Goal: Navigation & Orientation: Find specific page/section

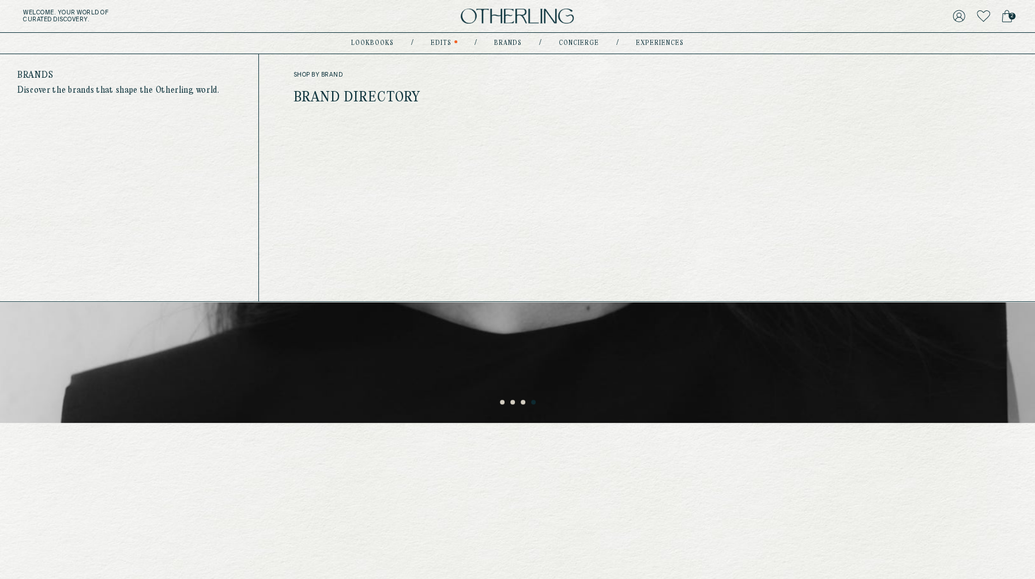
click at [393, 105] on div "shop by brand Brand Directory" at bounding box center [413, 177] width 241 height 213
click at [388, 94] on link "Brand Directory" at bounding box center [356, 97] width 127 height 15
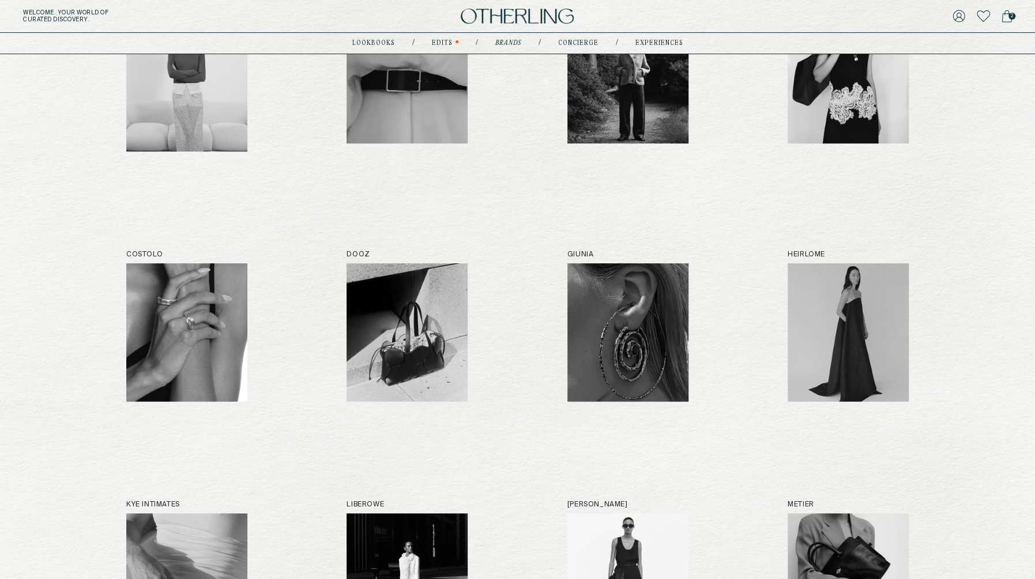
scroll to position [105, 0]
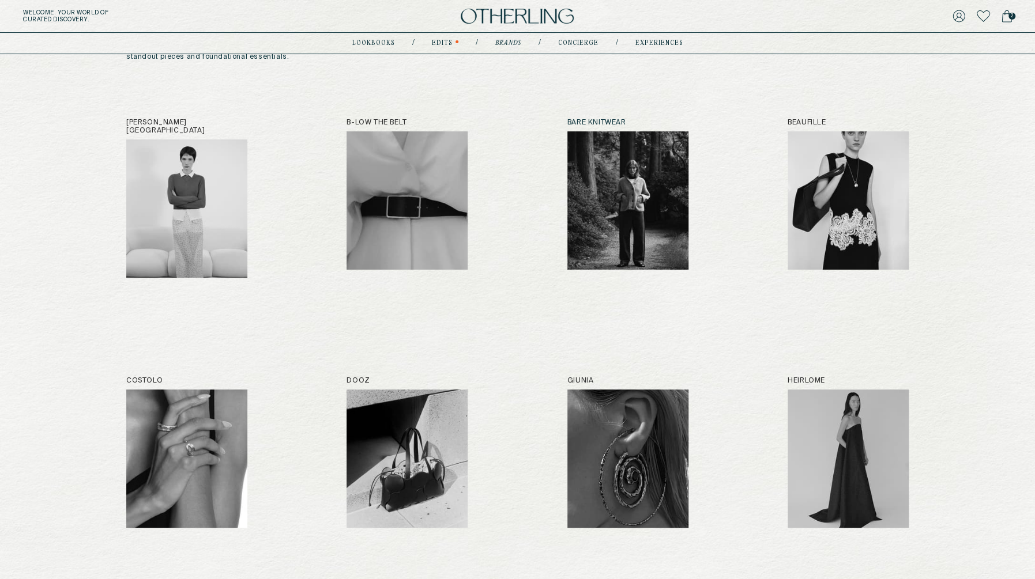
click at [648, 161] on img at bounding box center [627, 200] width 121 height 138
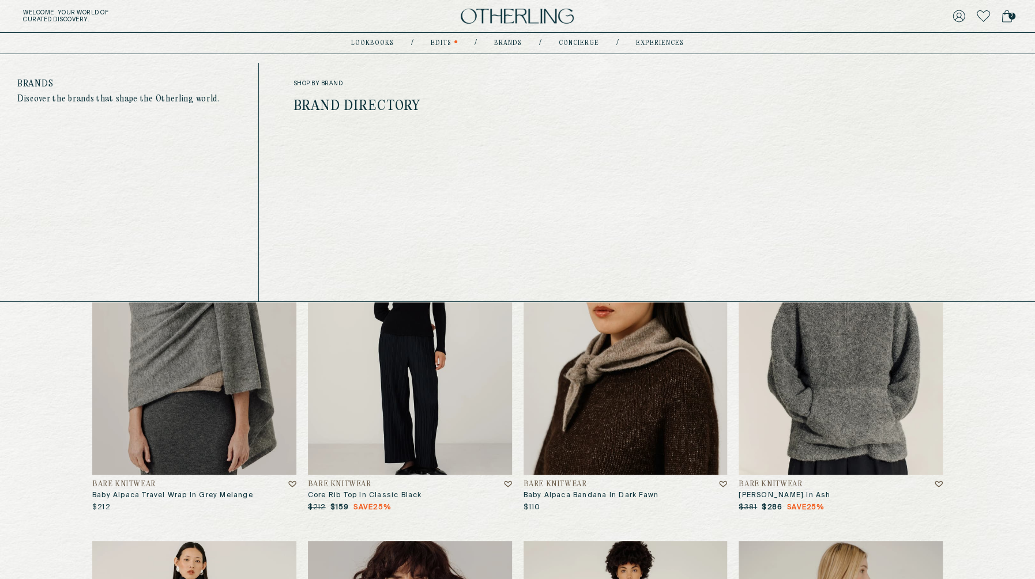
click at [516, 39] on nav "lookbooks / Edits / Brands / concierge / experiences" at bounding box center [517, 43] width 333 height 9
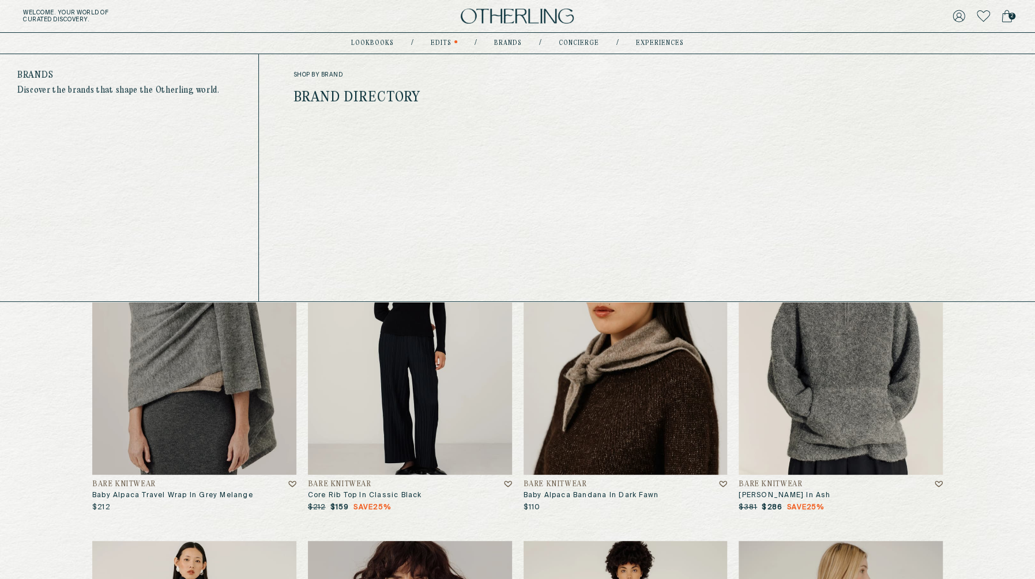
click at [403, 96] on link "Brand Directory" at bounding box center [356, 97] width 127 height 15
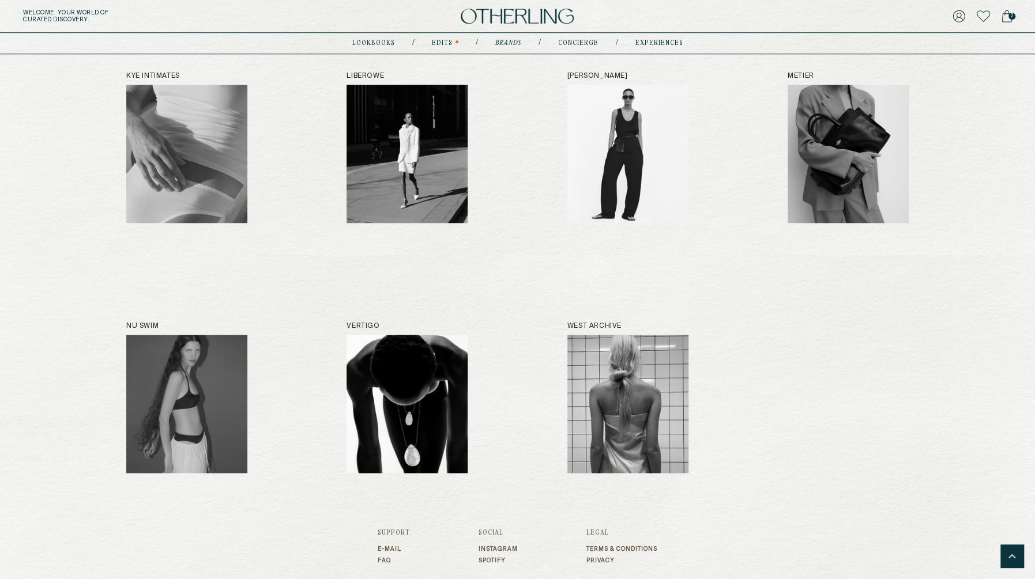
scroll to position [707, 0]
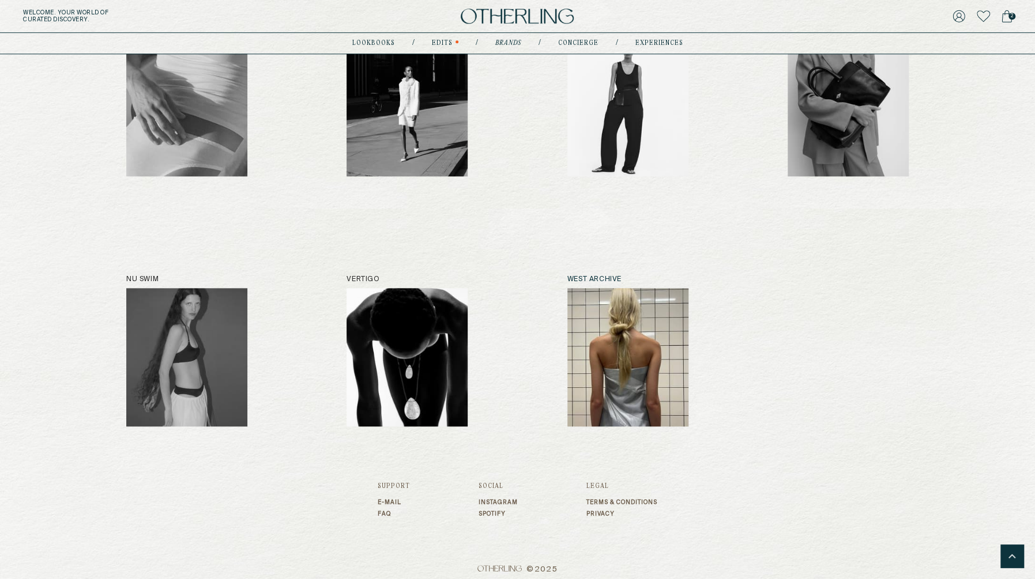
click at [662, 315] on img at bounding box center [627, 357] width 121 height 138
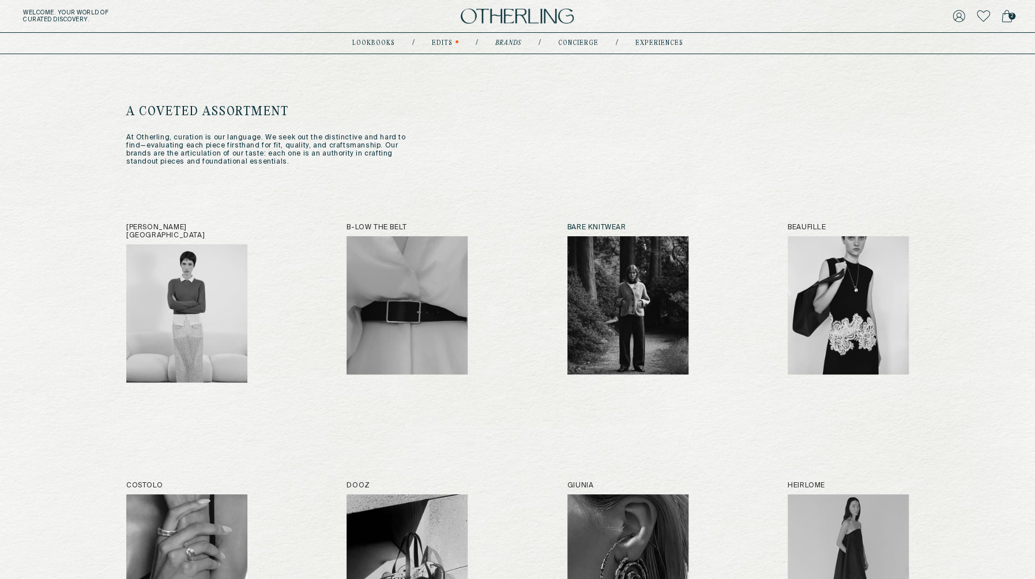
click at [618, 285] on img at bounding box center [627, 305] width 121 height 138
click at [535, 22] on img at bounding box center [517, 17] width 113 height 16
